Goal: Navigation & Orientation: Find specific page/section

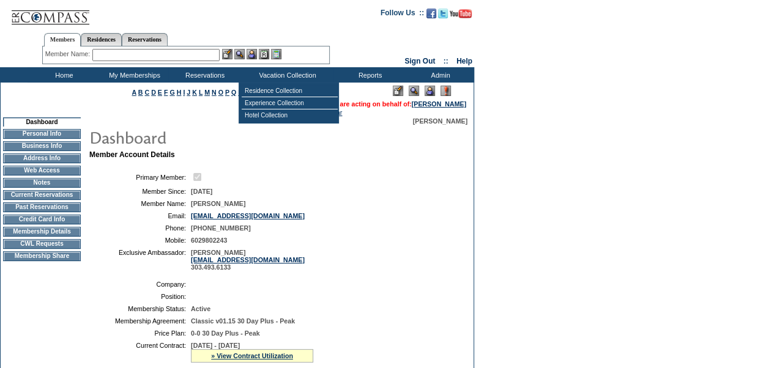
click at [299, 84] on table "Residence Collection Experience Collection Hotel Collection" at bounding box center [288, 103] width 100 height 41
click at [298, 87] on td "Residence Collection" at bounding box center [290, 91] width 96 height 12
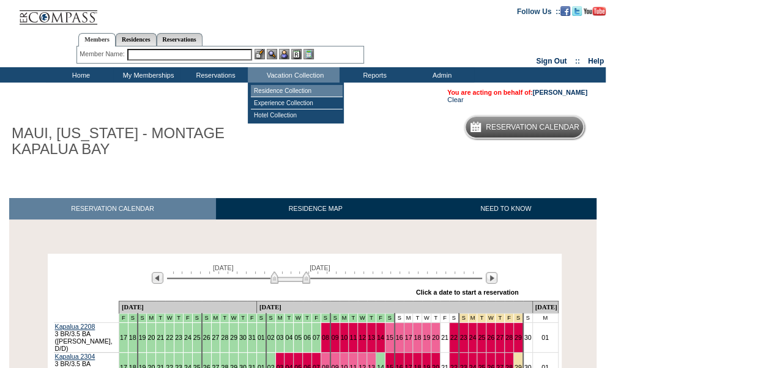
click at [311, 88] on td "Residence Collection" at bounding box center [297, 91] width 92 height 12
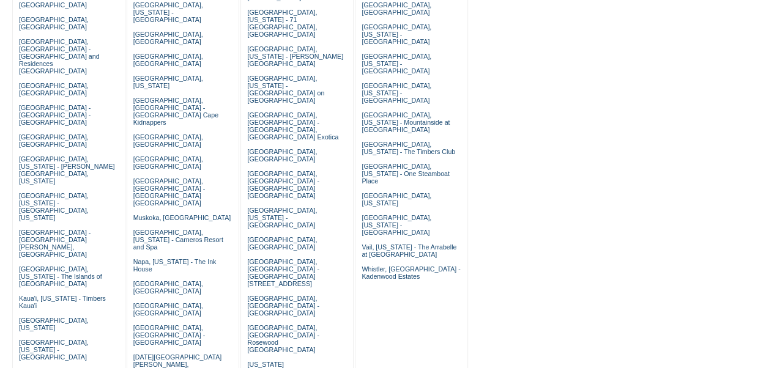
scroll to position [193, 0]
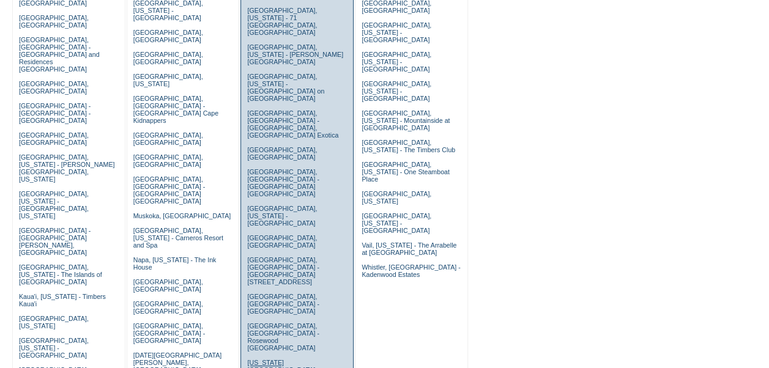
click at [275, 359] on link "[US_STATE][GEOGRAPHIC_DATA], [US_STATE][GEOGRAPHIC_DATA]" at bounding box center [282, 373] width 70 height 29
